Goal: Task Accomplishment & Management: Manage account settings

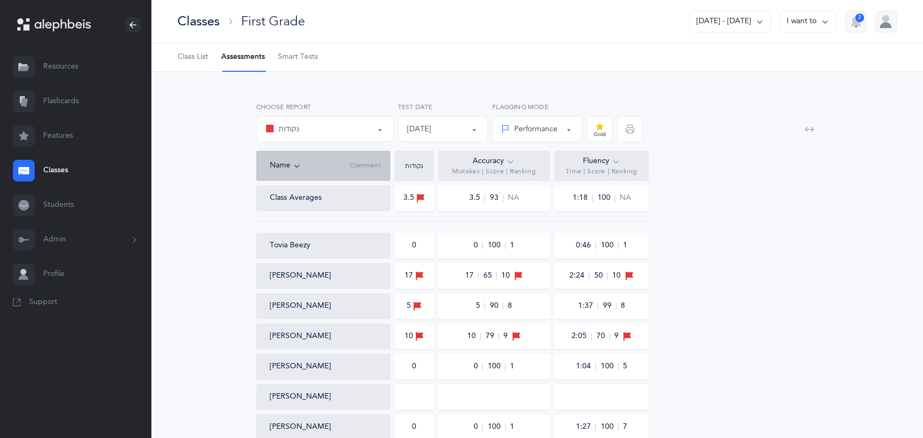
select select "3"
click at [765, 18] on button "[DATE] - [DATE]" at bounding box center [730, 22] width 82 height 22
click at [745, 54] on button "This School Year" at bounding box center [725, 55] width 73 height 19
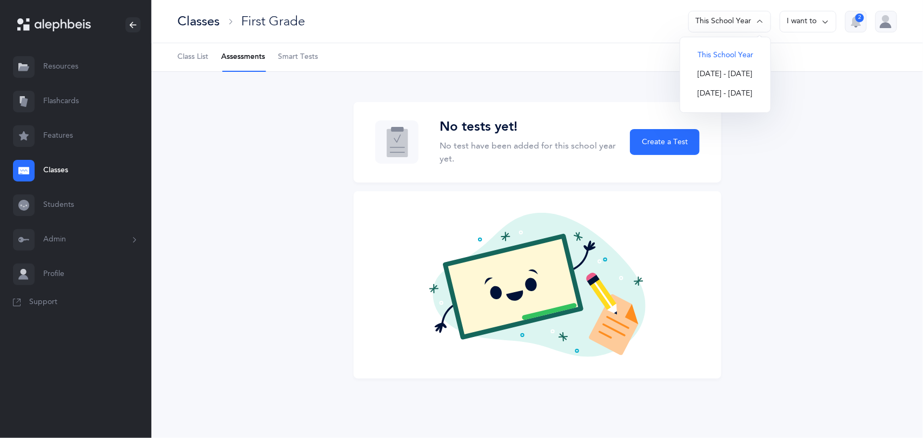
click at [189, 57] on span "Class List" at bounding box center [192, 57] width 31 height 11
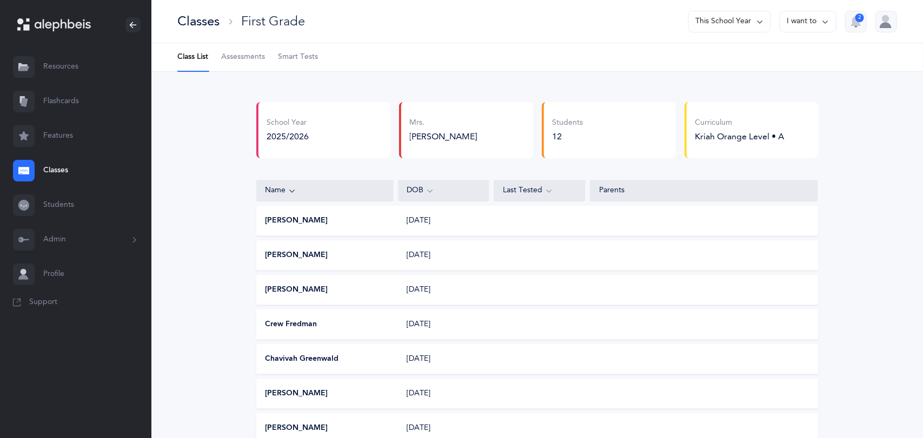
click at [324, 356] on button "Chavivah Greenwald" at bounding box center [302, 359] width 74 height 11
click at [199, 18] on div "Classes" at bounding box center [198, 21] width 42 height 18
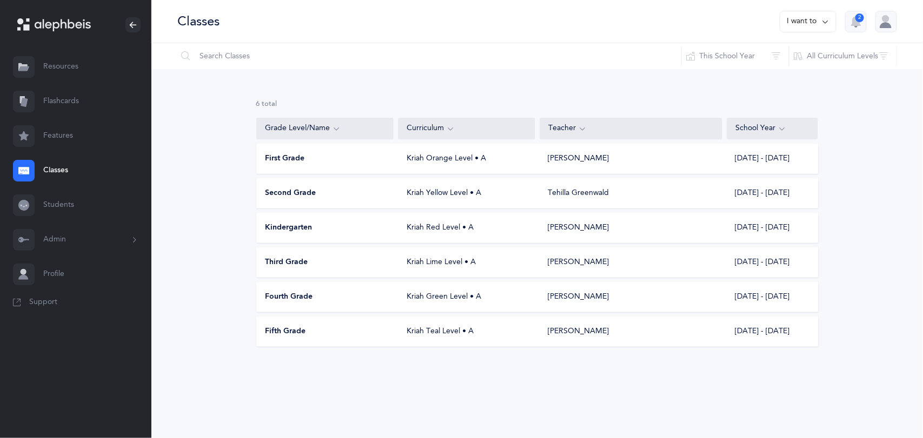
click at [298, 184] on div "Second Grade Kriah Yellow Level • A [PERSON_NAME] [DATE] - [DATE]" at bounding box center [537, 193] width 562 height 30
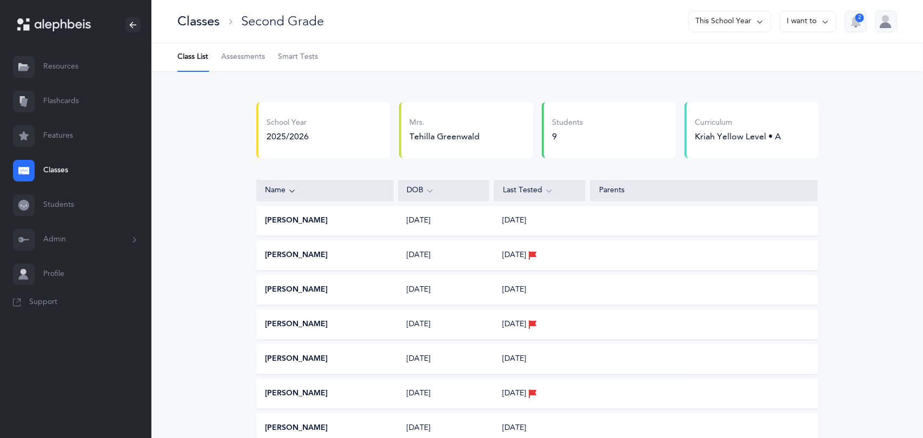
click at [728, 136] on div "Kriah Yellow Level • A" at bounding box center [738, 137] width 86 height 12
click at [293, 324] on button "[PERSON_NAME]" at bounding box center [296, 324] width 63 height 11
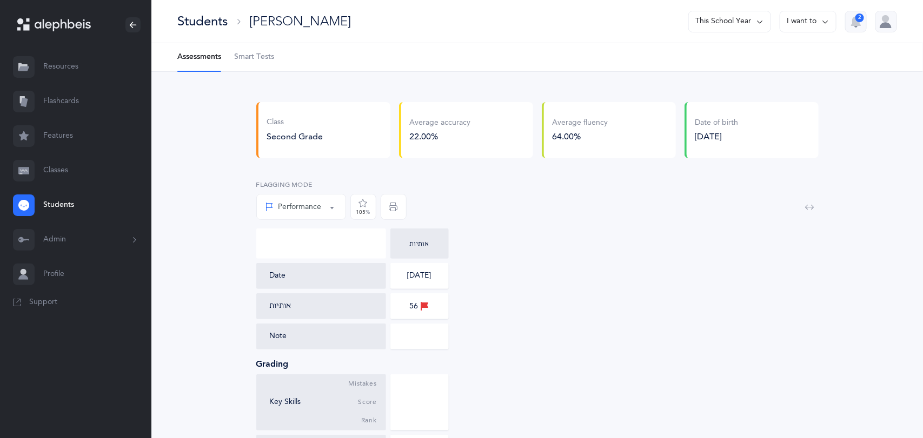
click at [182, 17] on div "Students" at bounding box center [202, 21] width 50 height 18
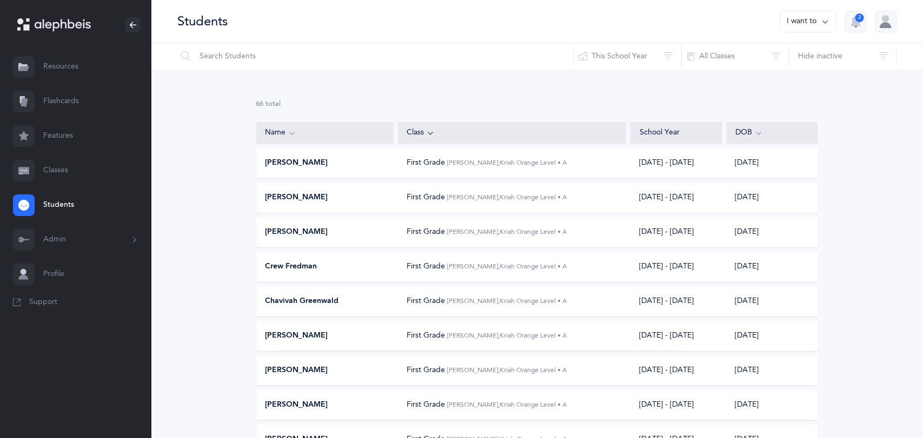
click at [66, 172] on link "Classes" at bounding box center [75, 171] width 151 height 35
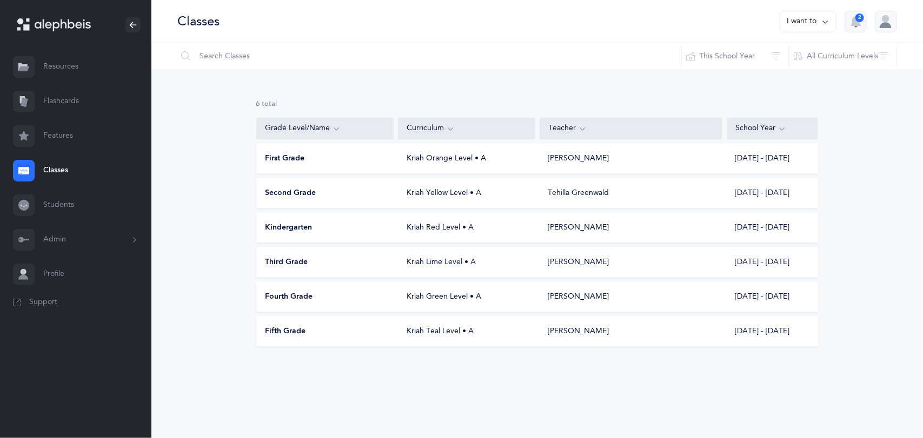
click at [297, 195] on span "Second Grade" at bounding box center [290, 193] width 51 height 11
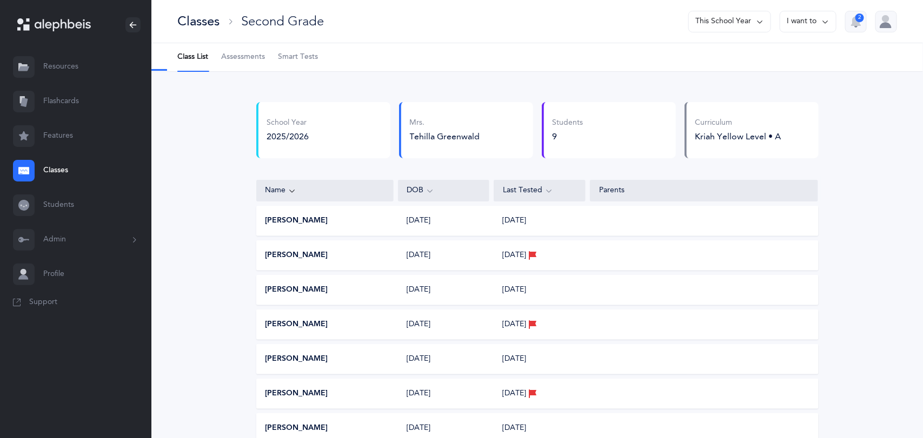
select select "2"
click at [250, 60] on span "Assessments" at bounding box center [243, 57] width 44 height 11
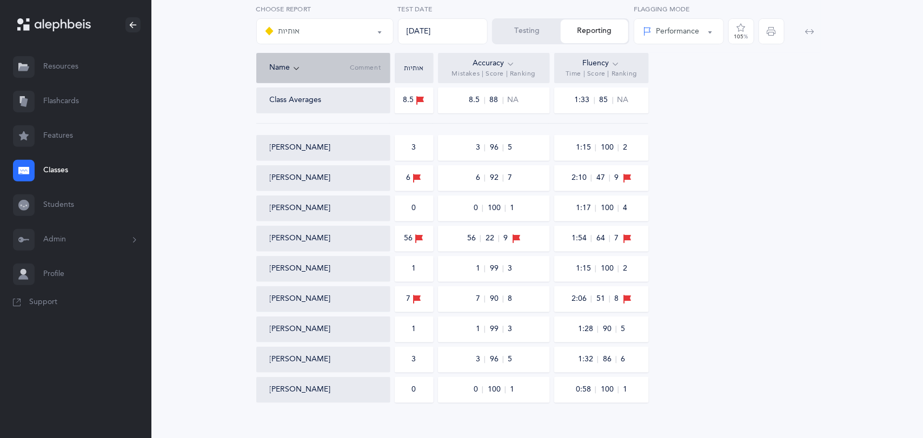
scroll to position [114, 0]
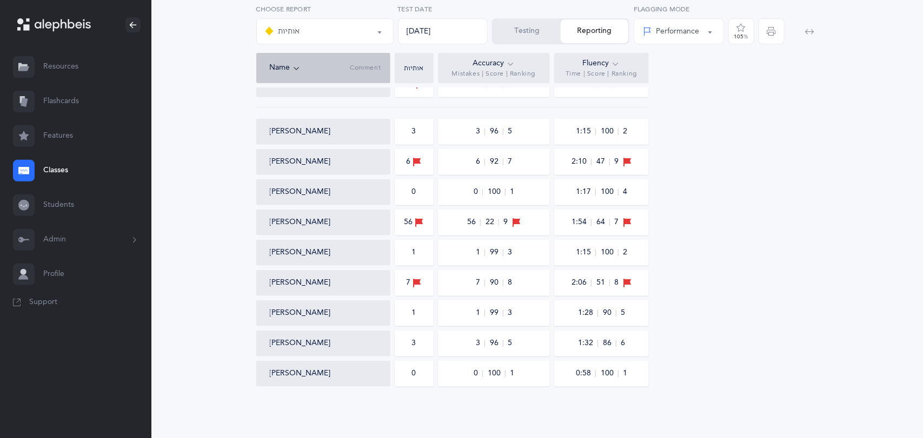
click at [532, 34] on button "Testing" at bounding box center [527, 31] width 68 height 24
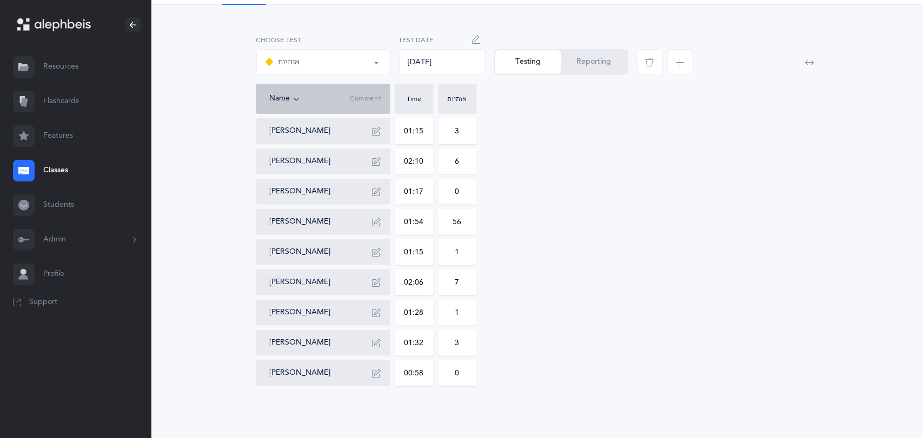
scroll to position [66, 0]
click at [468, 224] on input "56" at bounding box center [457, 222] width 38 height 25
click at [637, 179] on div "Natan Deutsch 01:15 3 Ariel Fredman 02:10 6 Liam Fredman 01:17 0 Orli Fredman 0…" at bounding box center [537, 253] width 562 height 268
